Goal: Task Accomplishment & Management: Complete application form

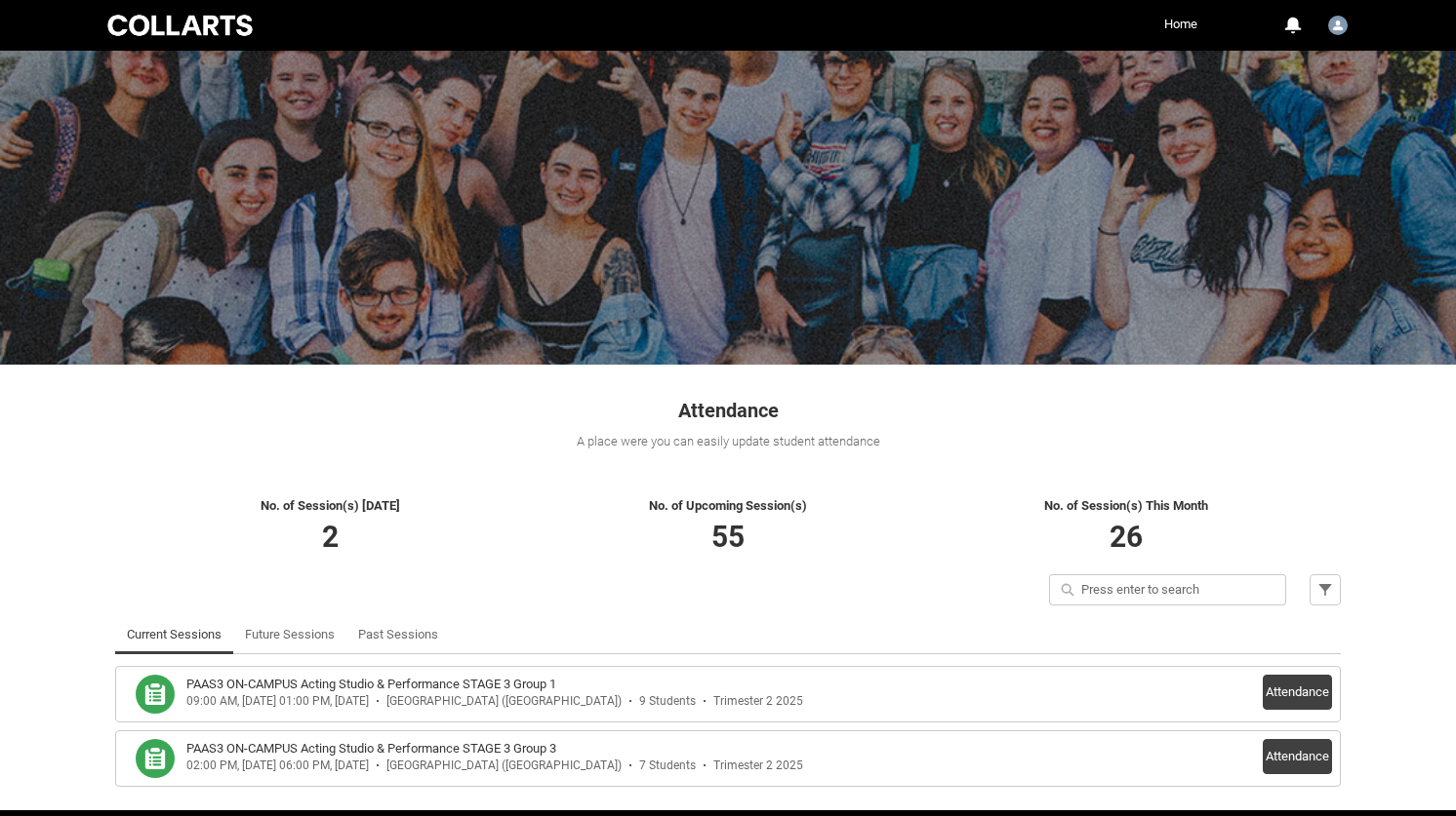
scroll to position [73, 0]
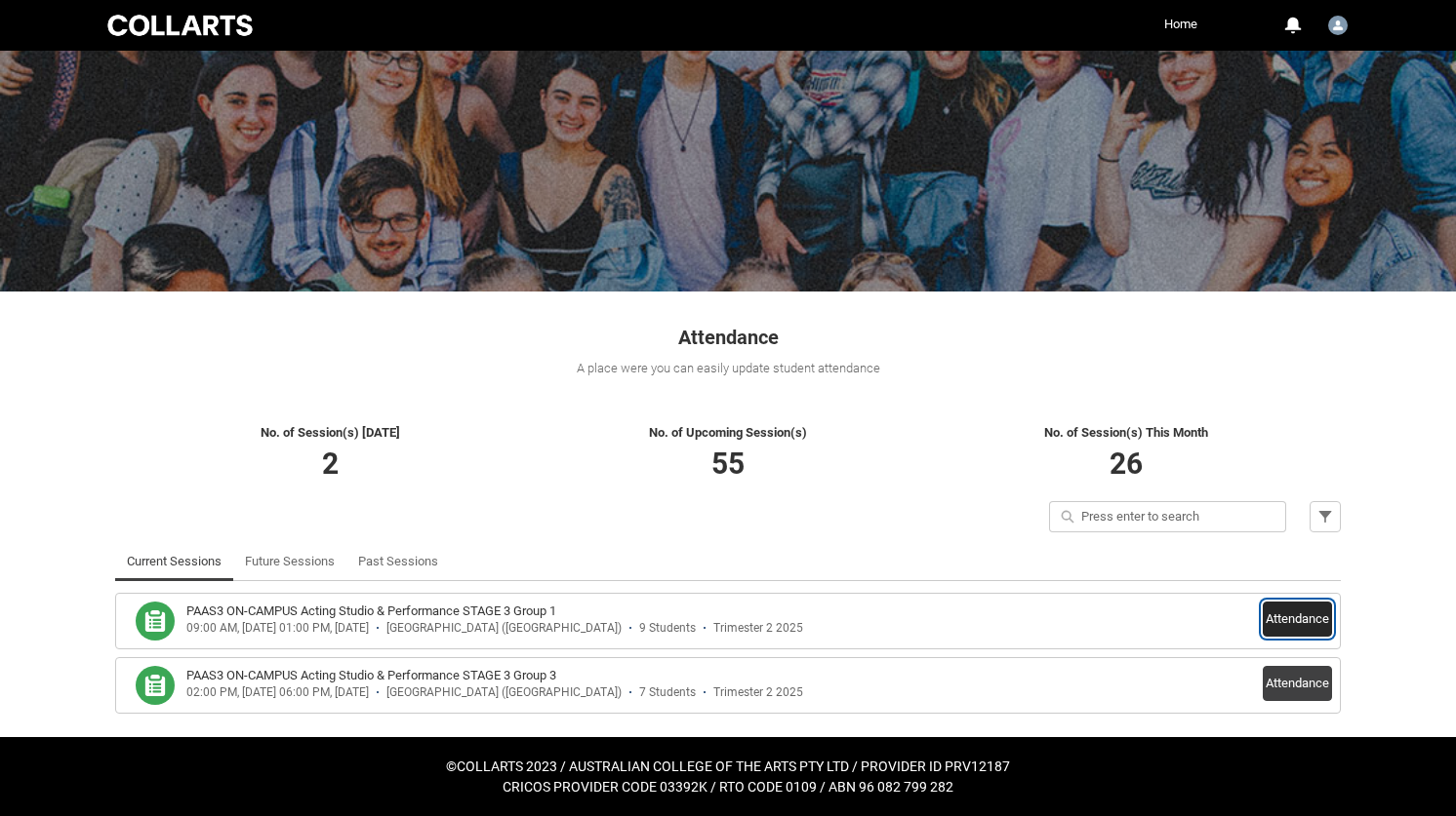
click at [1289, 616] on button "Attendance" at bounding box center [1297, 619] width 69 height 36
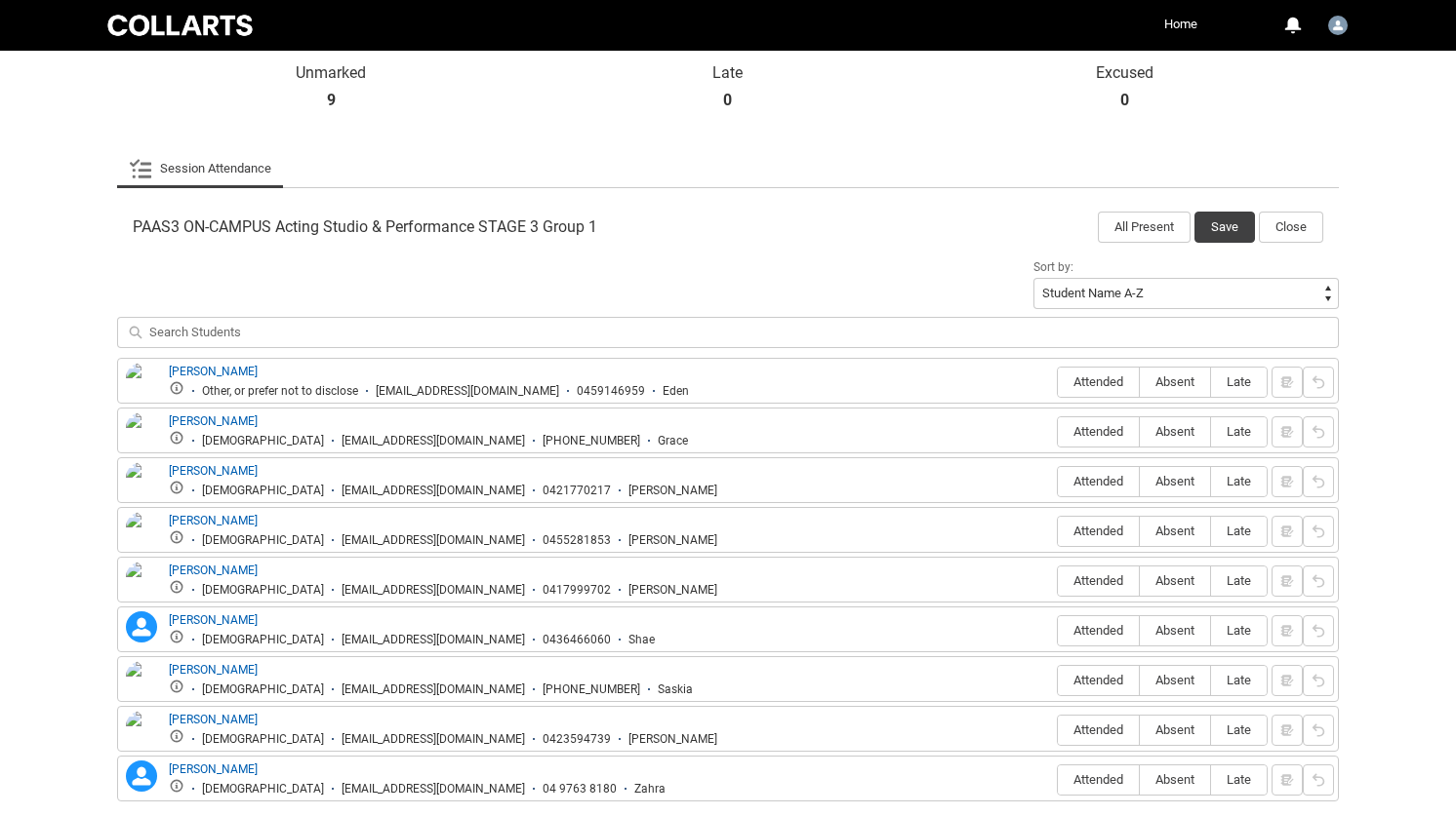
scroll to position [491, 0]
click at [1104, 578] on span "Attended" at bounding box center [1098, 579] width 81 height 15
click at [1058, 579] on input "Attended" at bounding box center [1057, 579] width 1 height 1
type lightning-radio-group "Attended"
radio input "true"
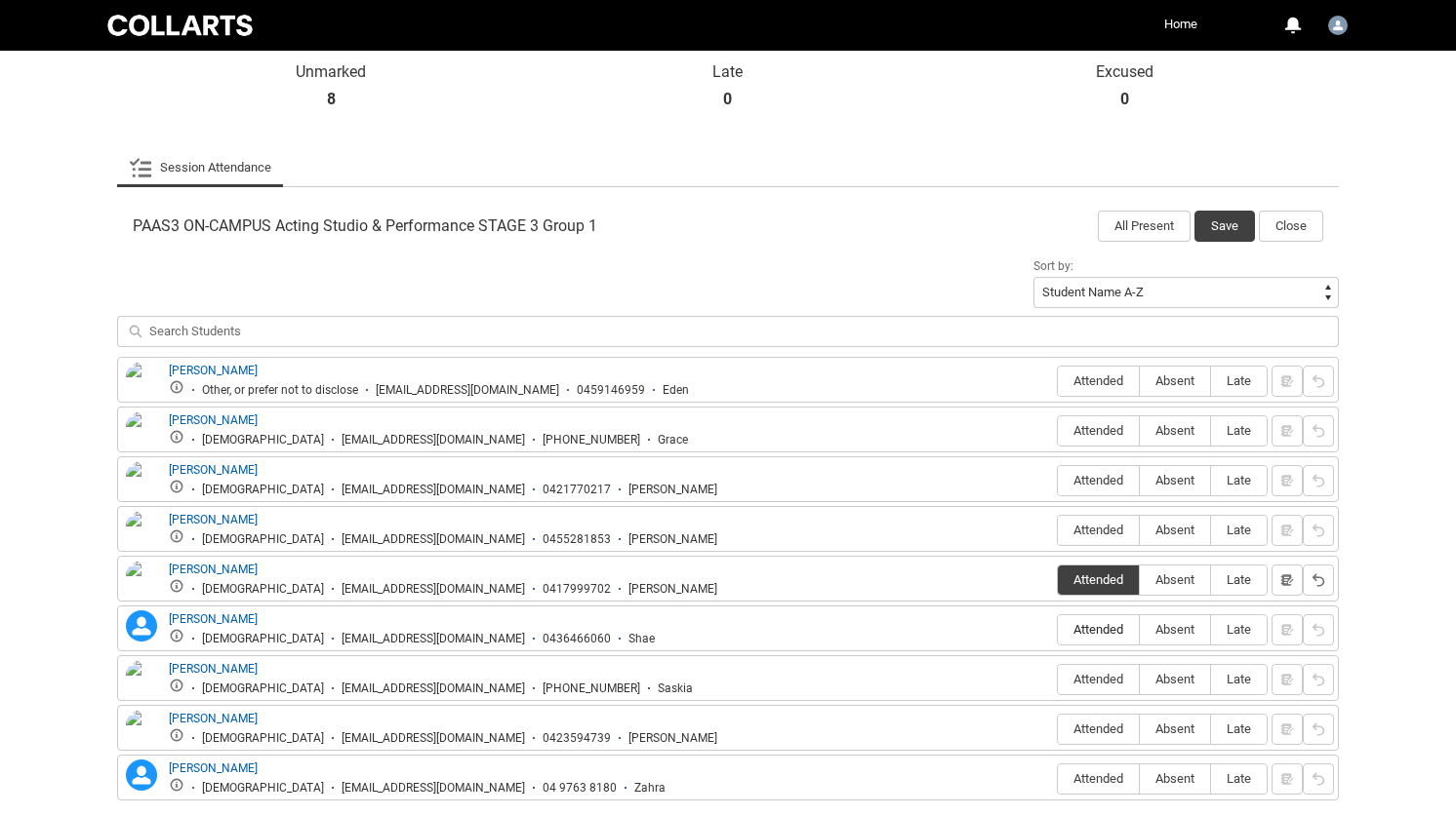
click at [1097, 626] on span "Attended" at bounding box center [1098, 629] width 81 height 15
click at [1058, 629] on input "Attended" at bounding box center [1057, 629] width 1 height 1
type lightning-radio-group "Attended"
radio input "true"
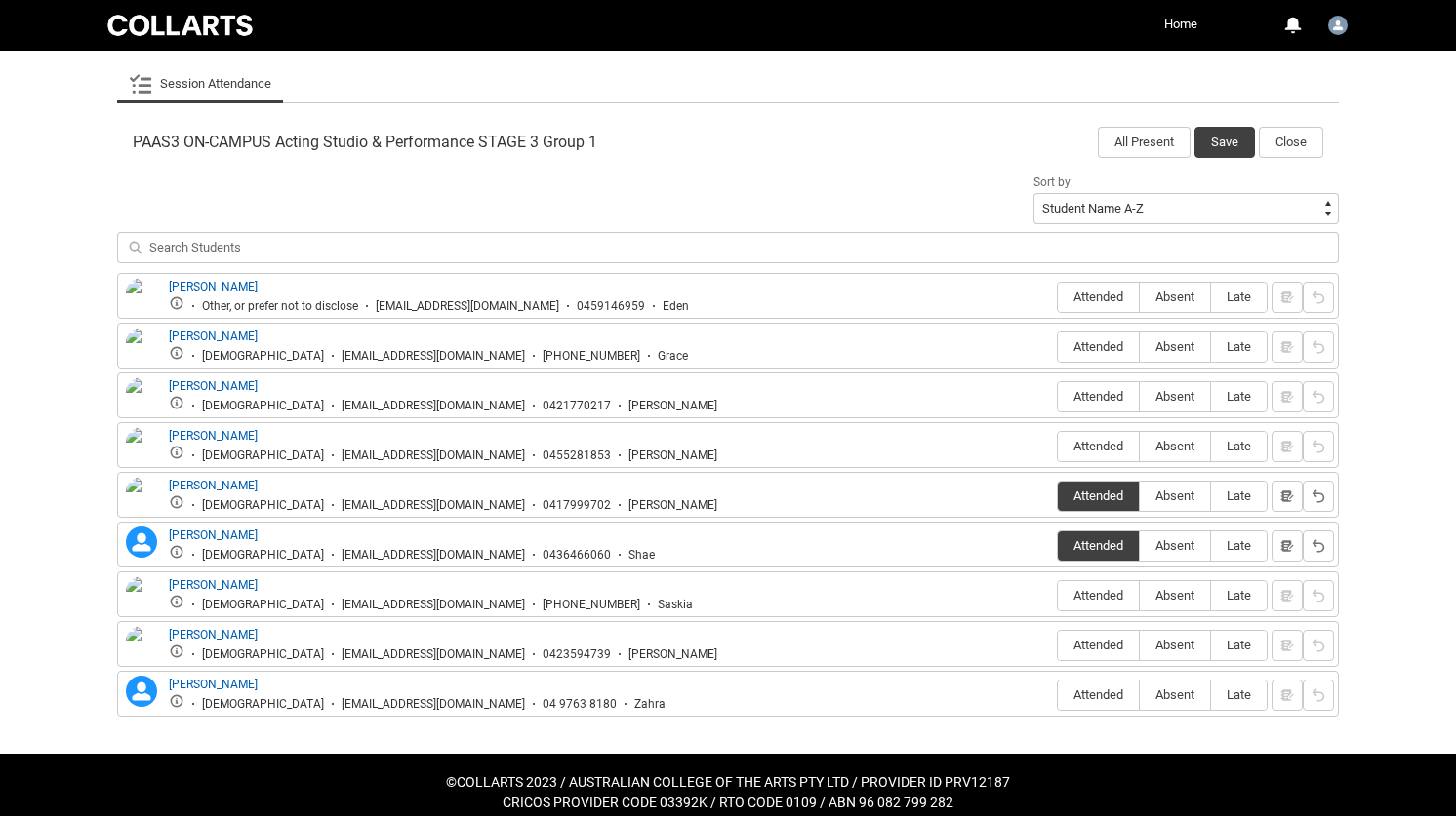
scroll to position [581, 0]
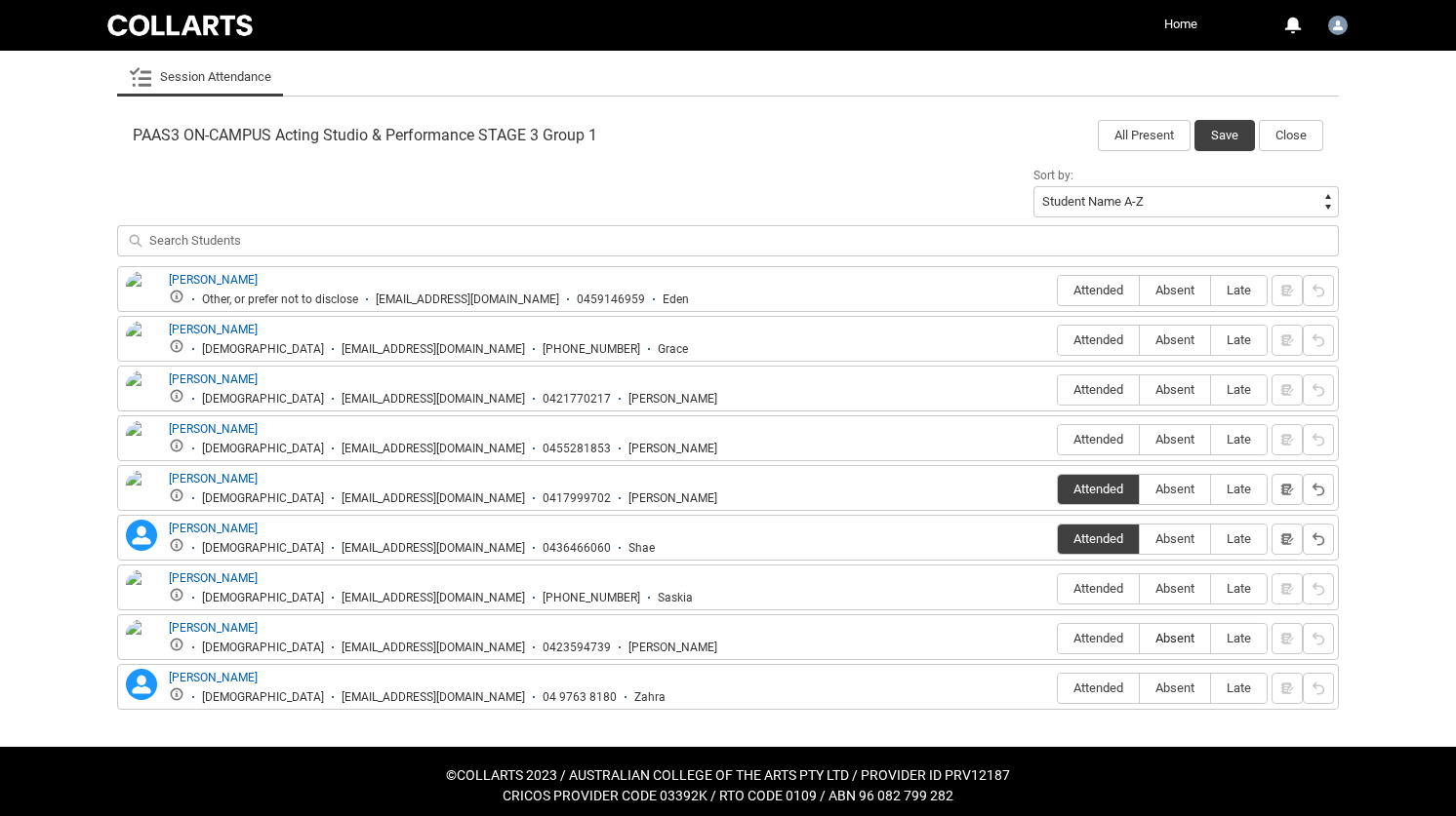
click at [1162, 634] on span "Absent" at bounding box center [1174, 638] width 70 height 15
click at [1140, 638] on input "Absent" at bounding box center [1139, 638] width 1 height 1
type lightning-radio-group "Absent"
radio input "true"
click at [1087, 686] on span "Attended" at bounding box center [1098, 688] width 81 height 15
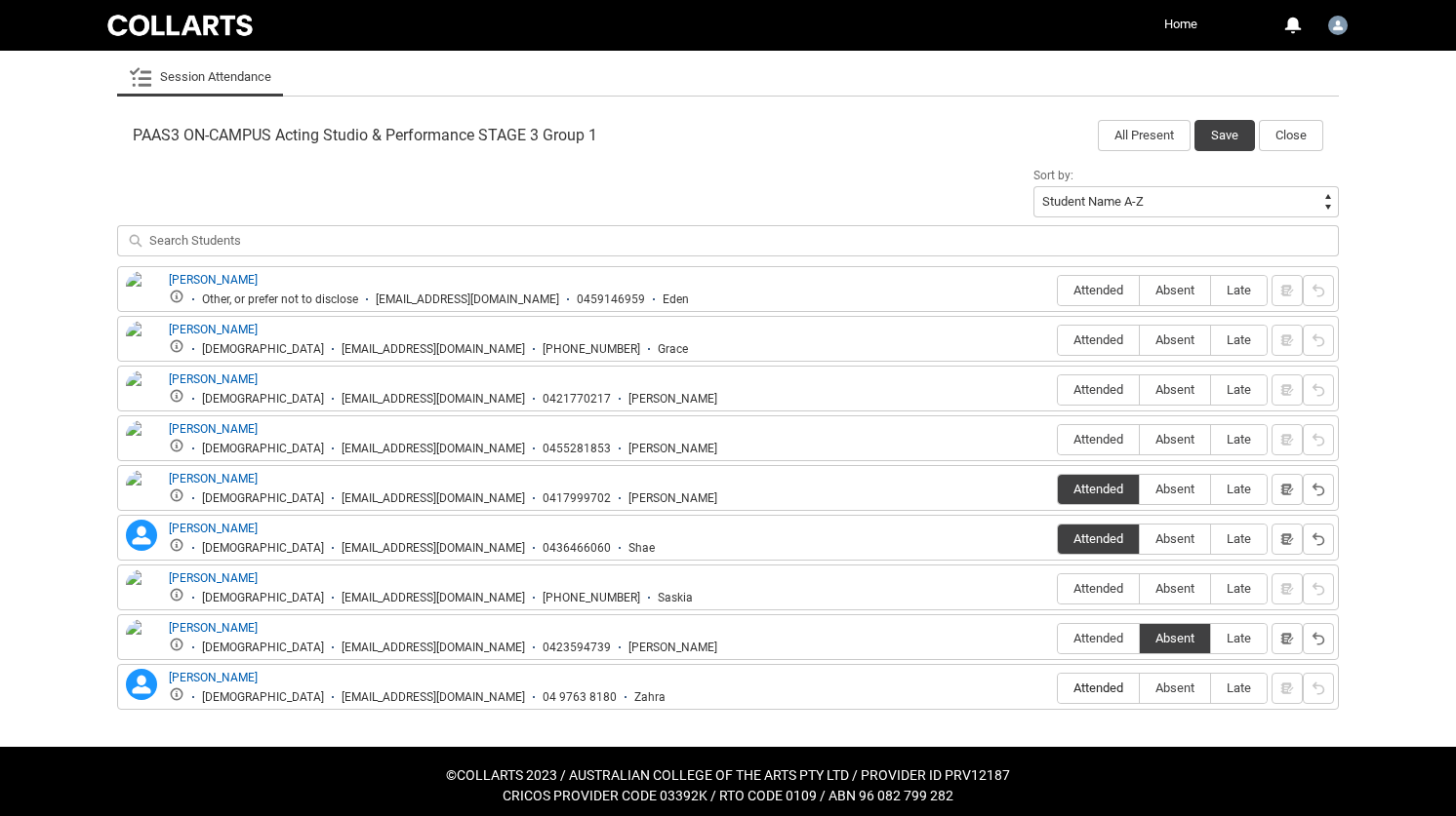
click at [1058, 688] on input "Attended" at bounding box center [1057, 688] width 1 height 1
type lightning-radio-group "Attended"
radio input "true"
click at [1084, 444] on span "Attended" at bounding box center [1098, 439] width 81 height 15
click at [1058, 440] on input "Attended" at bounding box center [1057, 439] width 1 height 1
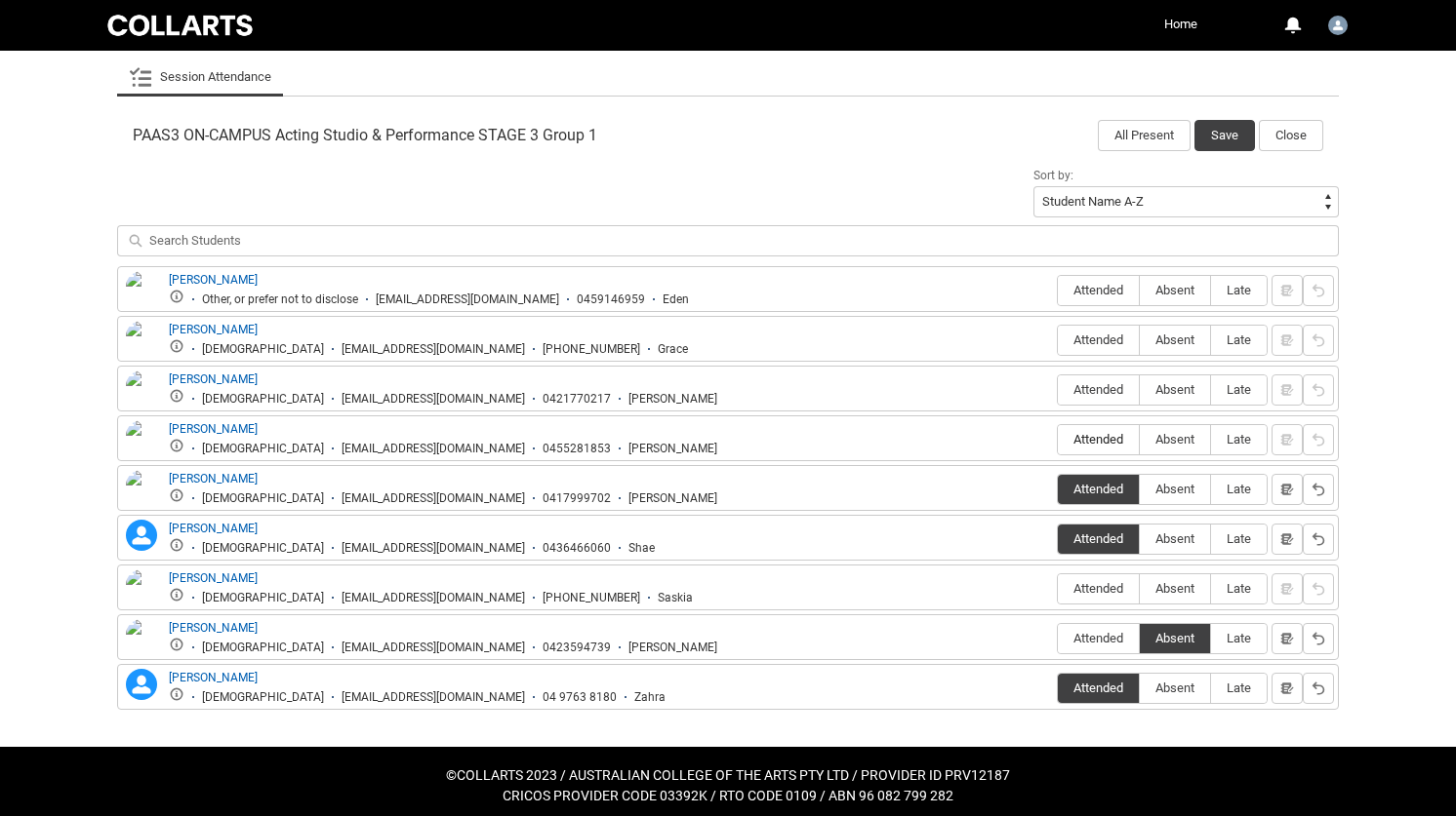
type lightning-radio-group "Attended"
radio input "true"
click at [1106, 344] on span "Attended" at bounding box center [1098, 340] width 81 height 15
click at [1058, 341] on input "Attended" at bounding box center [1057, 340] width 1 height 1
type lightning-radio-group "Attended"
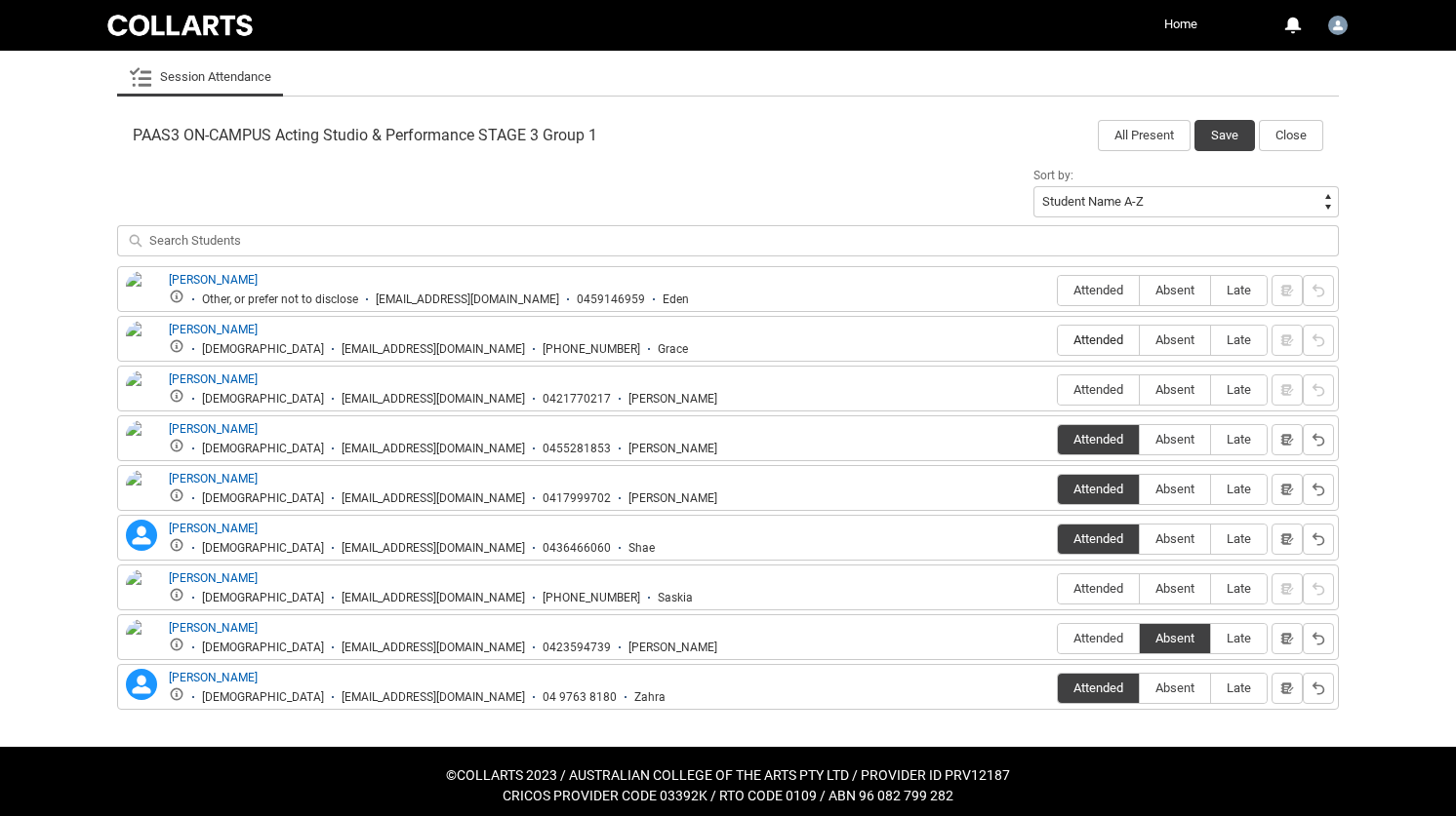
radio input "true"
click at [1087, 583] on span "Attended" at bounding box center [1098, 588] width 81 height 15
click at [1058, 588] on input "Attended" at bounding box center [1057, 588] width 1 height 1
type lightning-radio-group "Attended"
radio input "true"
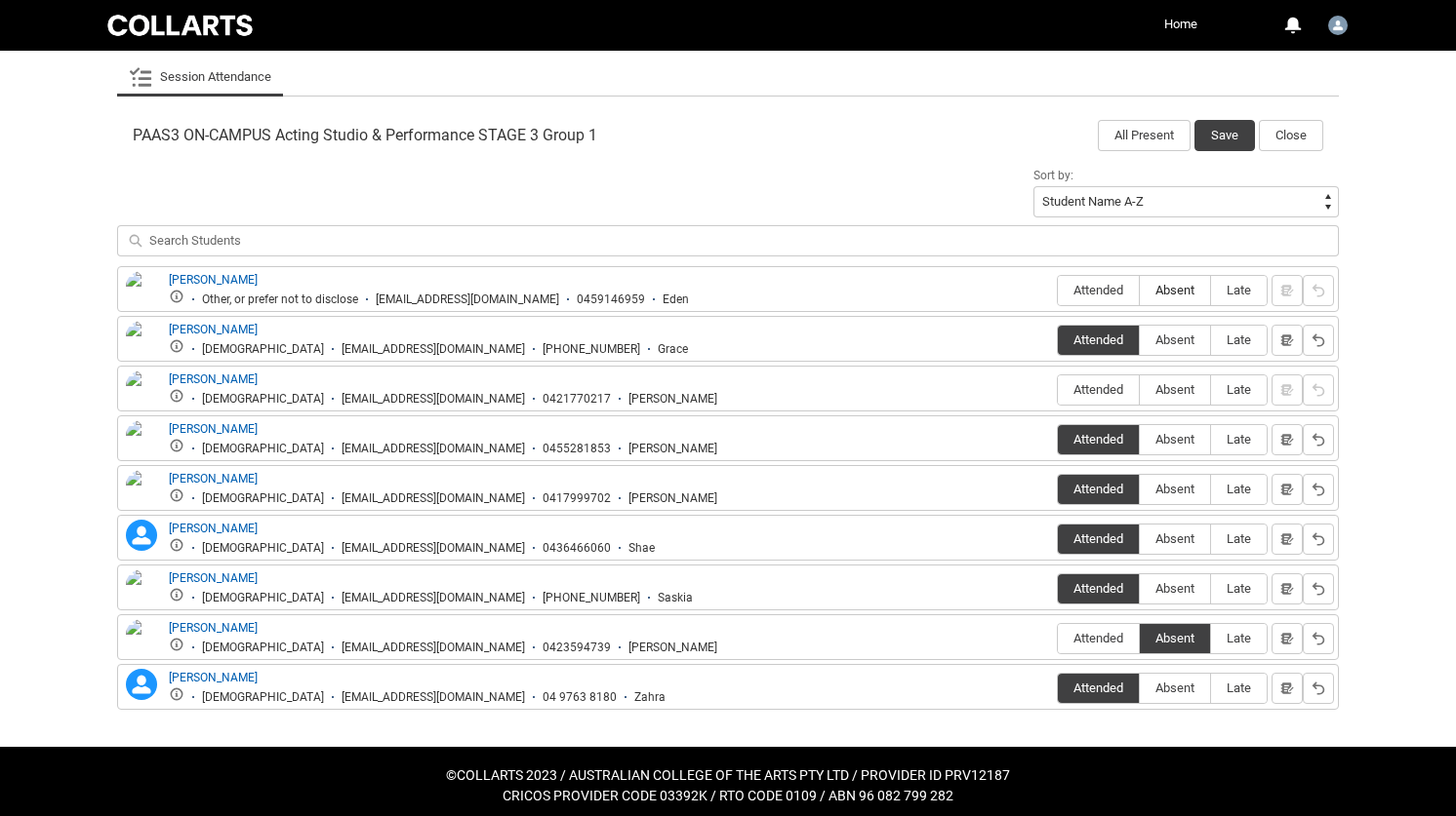
click at [1179, 286] on span "Absent" at bounding box center [1174, 289] width 70 height 15
click at [1140, 289] on input "Absent" at bounding box center [1139, 289] width 1 height 1
type lightning-radio-group "Absent"
radio input "true"
click at [1164, 390] on span "Absent" at bounding box center [1174, 389] width 70 height 15
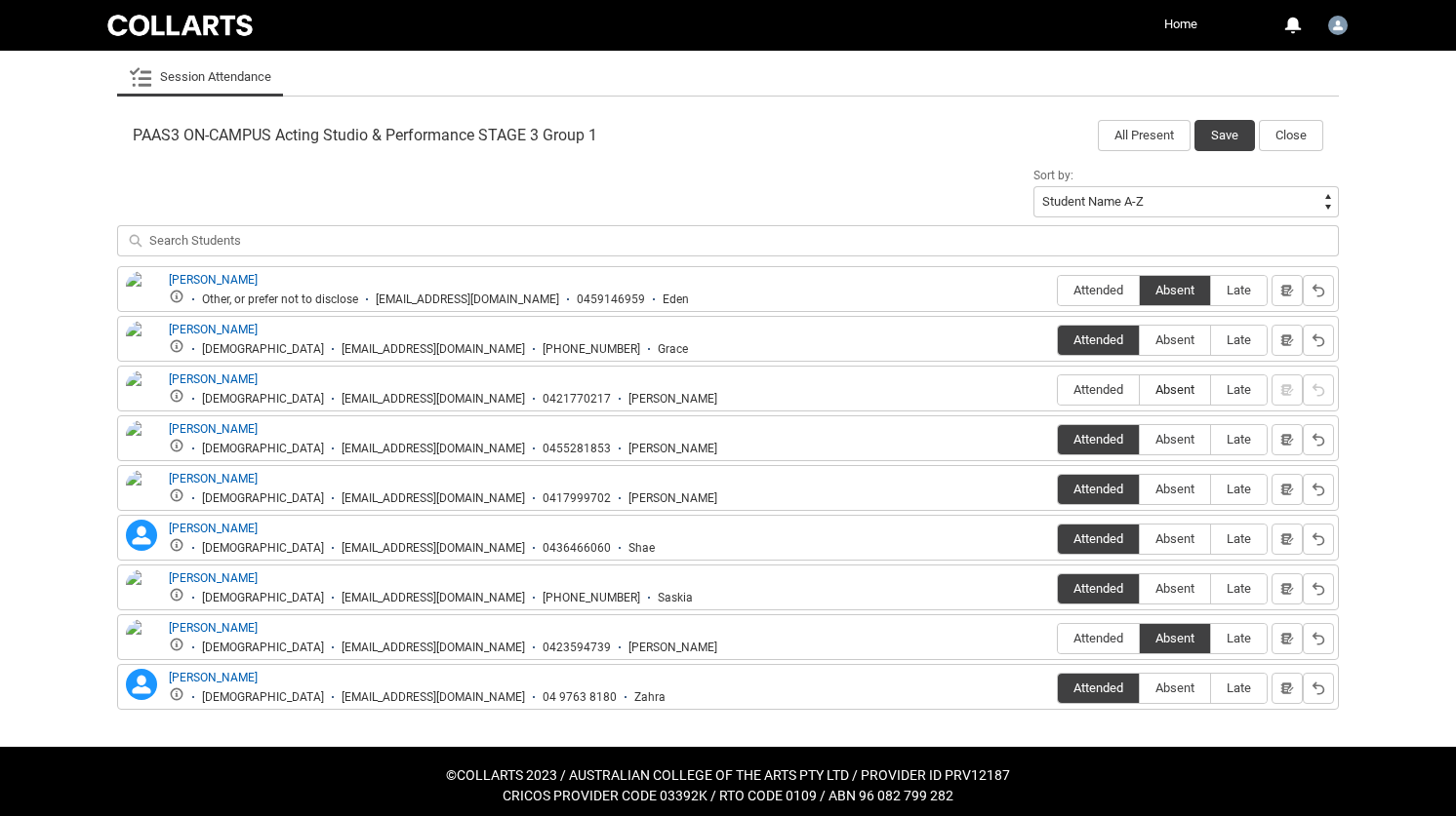
click at [1140, 390] on input "Absent" at bounding box center [1139, 389] width 1 height 1
type lightning-radio-group "Absent"
radio input "true"
click at [1227, 129] on button "Save" at bounding box center [1224, 135] width 60 height 32
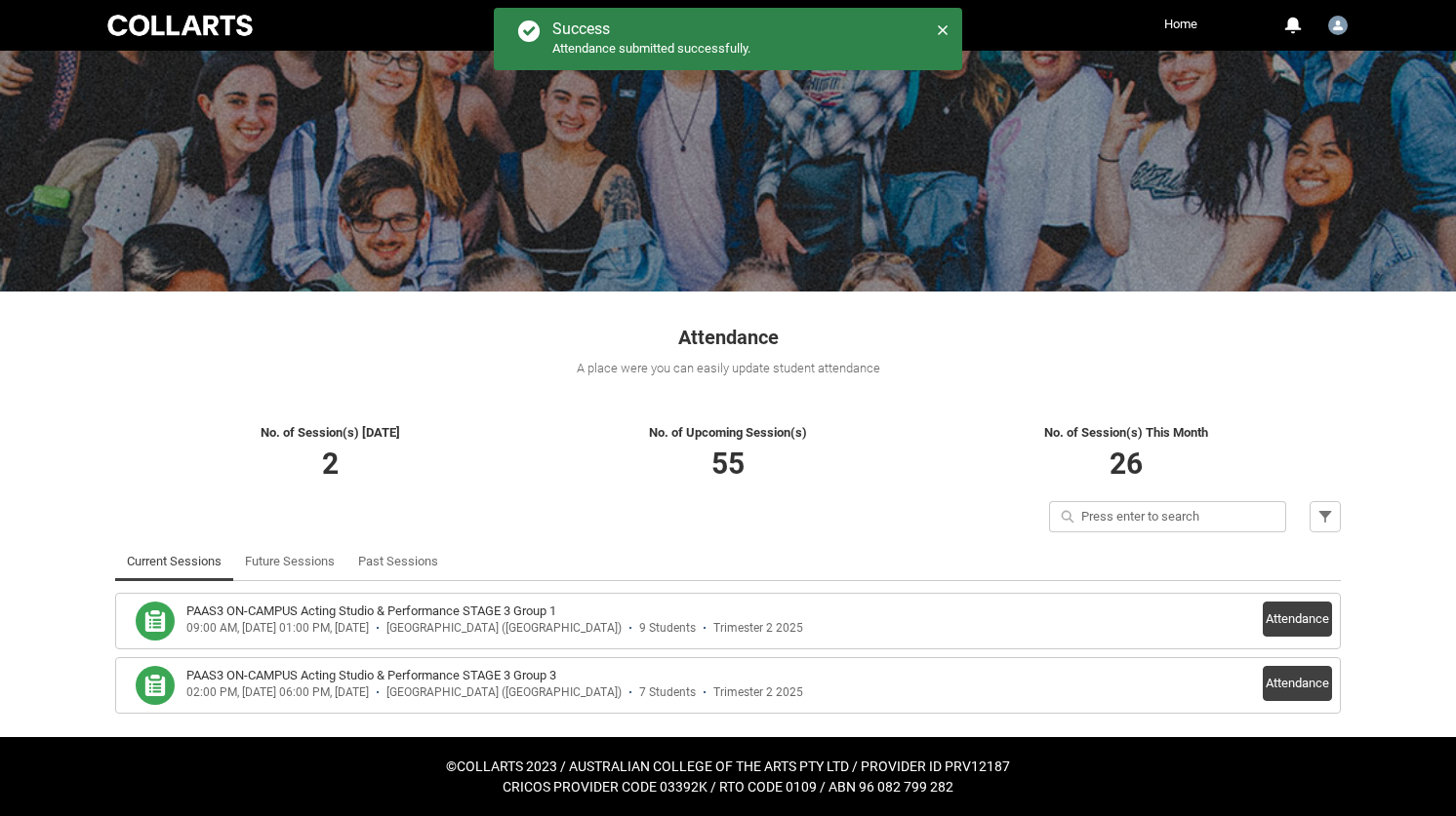
scroll to position [73, 0]
